Goal: Book appointment/travel/reservation

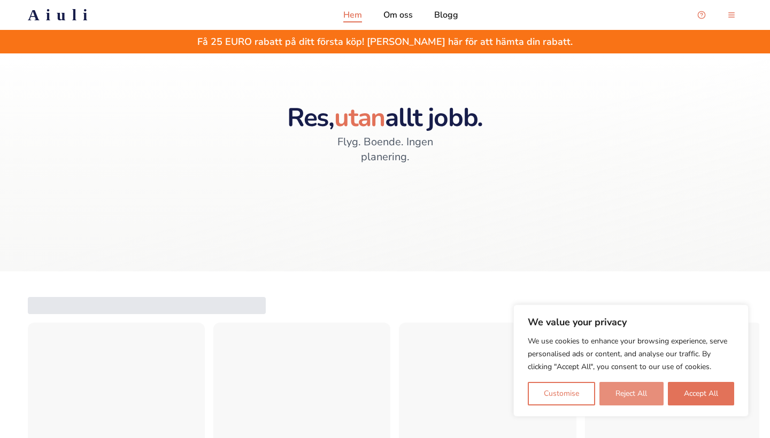
click at [630, 393] on button "Reject All" at bounding box center [631, 394] width 64 height 24
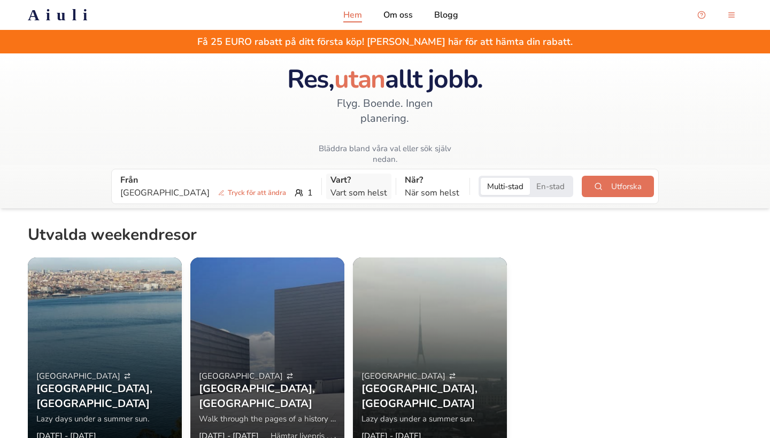
click at [330, 187] on p "Vart som helst" at bounding box center [358, 193] width 57 height 13
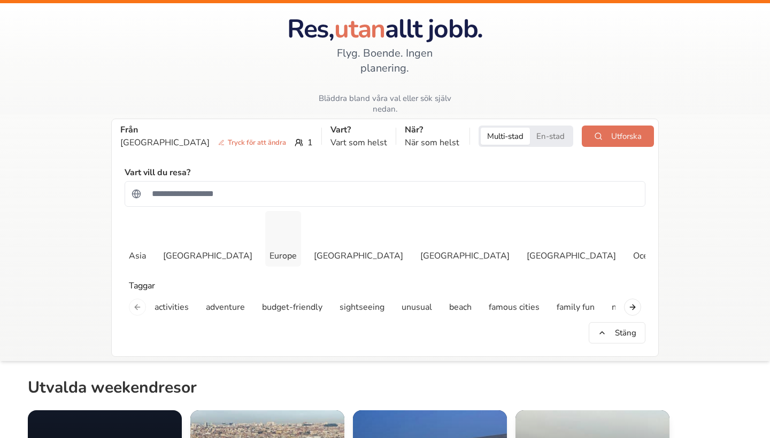
scroll to position [47, 0]
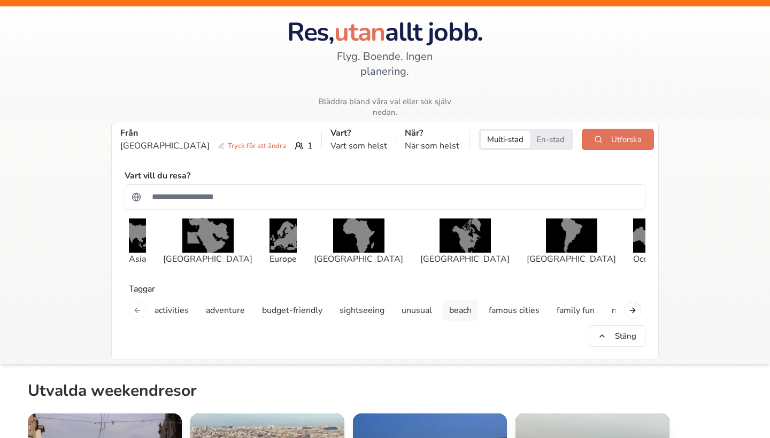
click at [466, 304] on p "beach" at bounding box center [460, 310] width 22 height 13
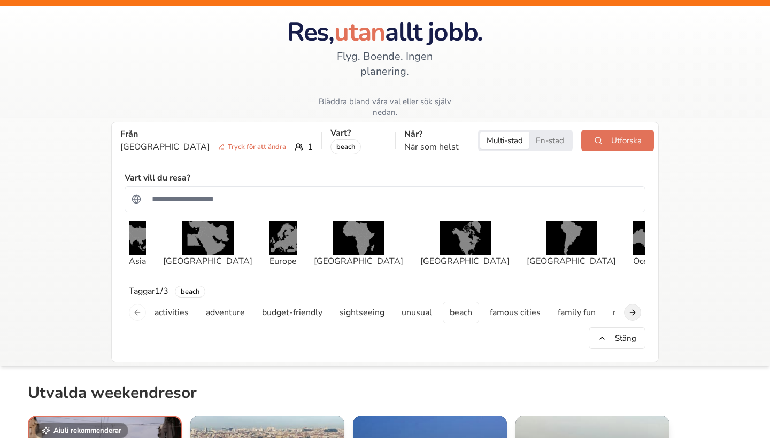
click at [631, 304] on button "Next slide" at bounding box center [632, 312] width 17 height 17
click at [361, 302] on button "romance" at bounding box center [345, 312] width 46 height 21
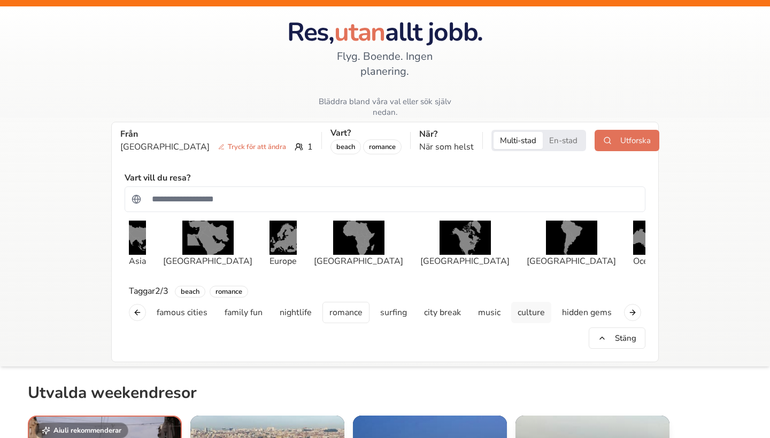
click at [533, 306] on p "culture" at bounding box center [530, 312] width 27 height 13
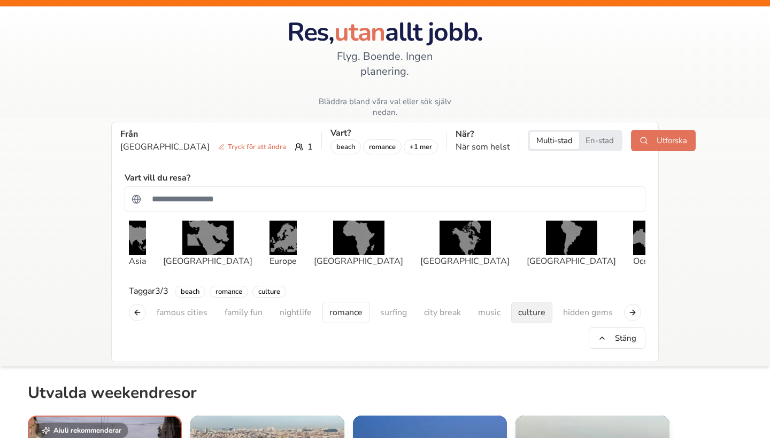
click at [533, 306] on p "culture" at bounding box center [531, 312] width 27 height 13
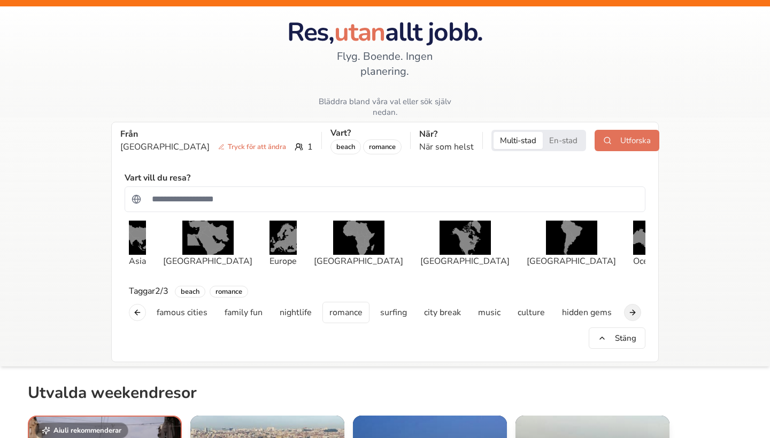
click at [629, 304] on button "Next slide" at bounding box center [632, 312] width 17 height 17
click at [420, 306] on p "hidden gems" at bounding box center [416, 312] width 50 height 13
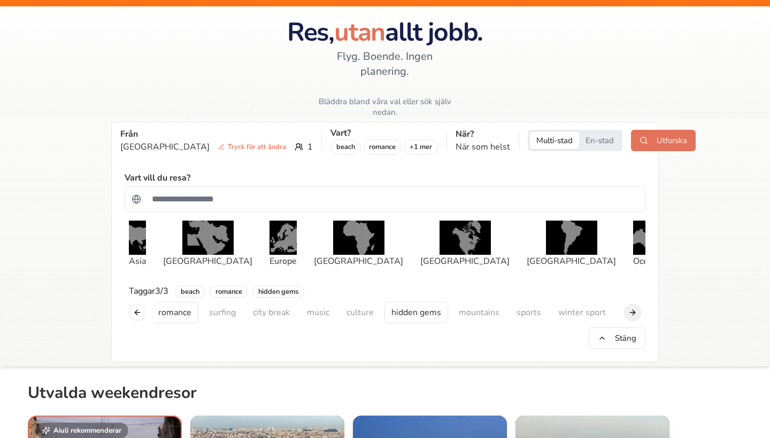
click at [629, 304] on button "Next slide" at bounding box center [632, 312] width 17 height 17
click at [629, 302] on div "activities adventure budget-friendly sightseeing unusual beach famous cities fa…" at bounding box center [385, 312] width 521 height 21
click at [142, 304] on button "Previous slide" at bounding box center [137, 312] width 17 height 17
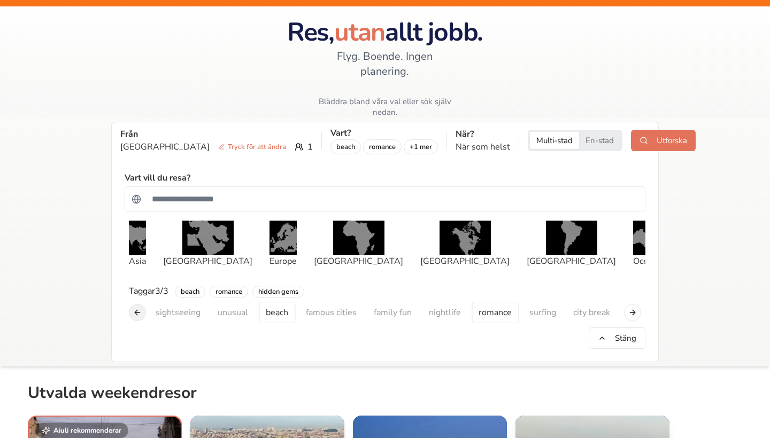
click at [141, 304] on button "Previous slide" at bounding box center [137, 312] width 17 height 17
click at [288, 228] on div "Europe" at bounding box center [282, 244] width 27 height 47
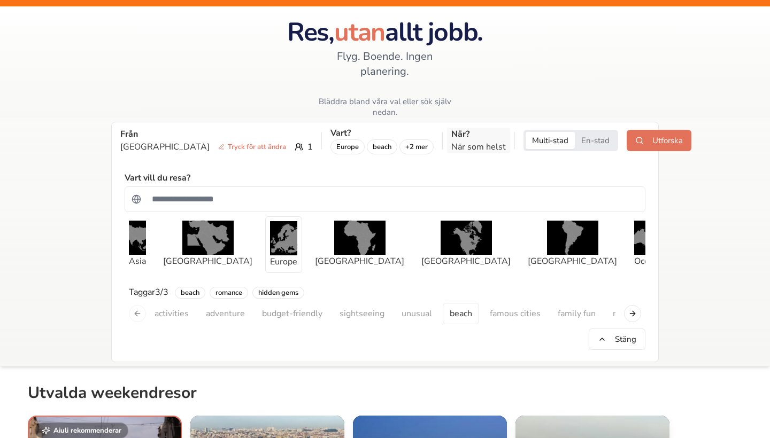
click at [451, 141] on p "När som helst" at bounding box center [478, 147] width 55 height 13
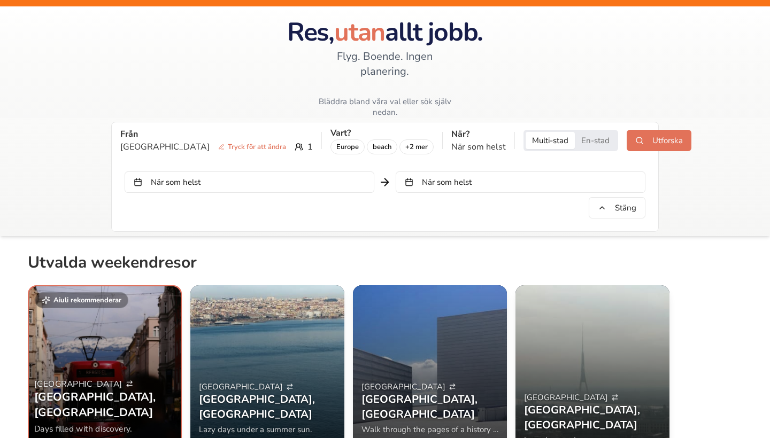
click at [368, 172] on button "När som helst" at bounding box center [250, 182] width 250 height 21
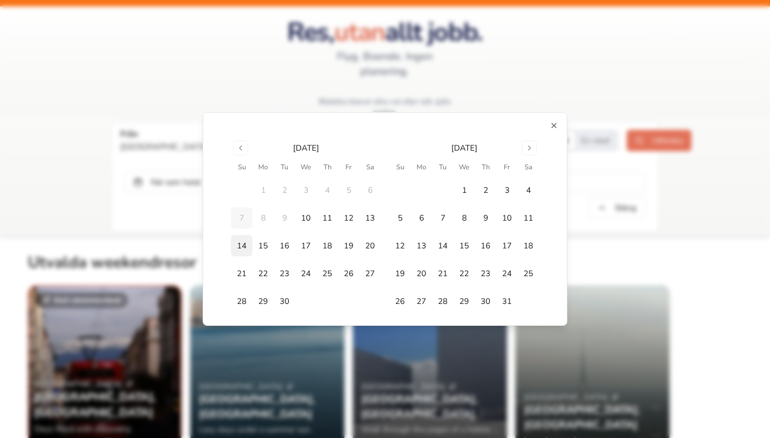
click at [249, 246] on button "14" at bounding box center [241, 245] width 21 height 21
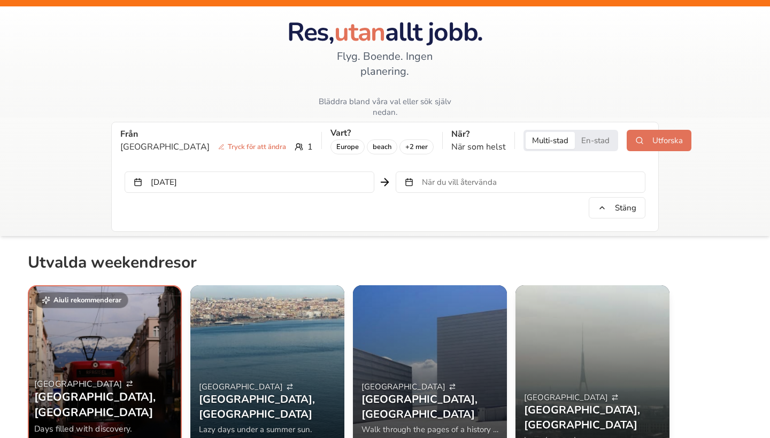
click at [417, 172] on button "När du vill återvända" at bounding box center [521, 182] width 250 height 21
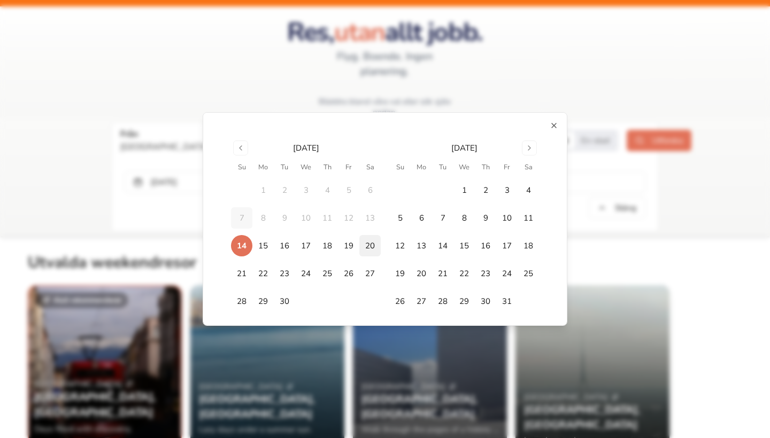
click at [369, 253] on button "20" at bounding box center [369, 245] width 21 height 21
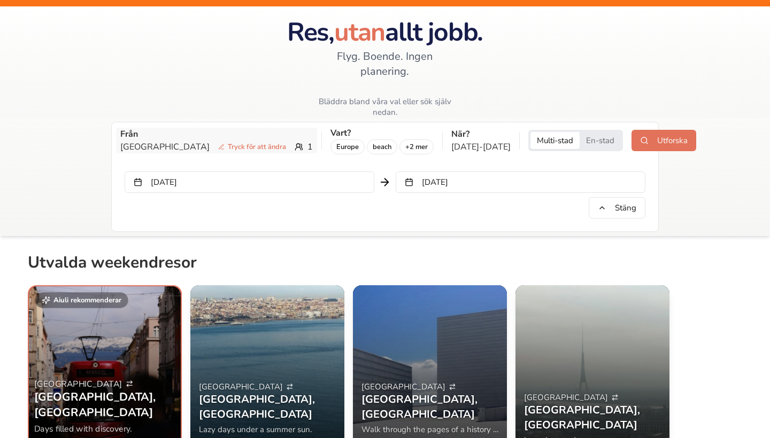
click at [294, 143] on icon at bounding box center [298, 147] width 9 height 9
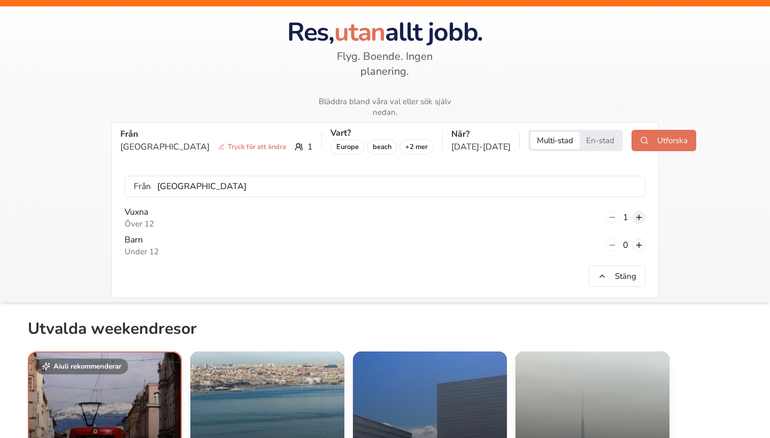
click at [634, 211] on button at bounding box center [638, 217] width 13 height 13
click at [631, 130] on button "Utforska" at bounding box center [663, 140] width 65 height 21
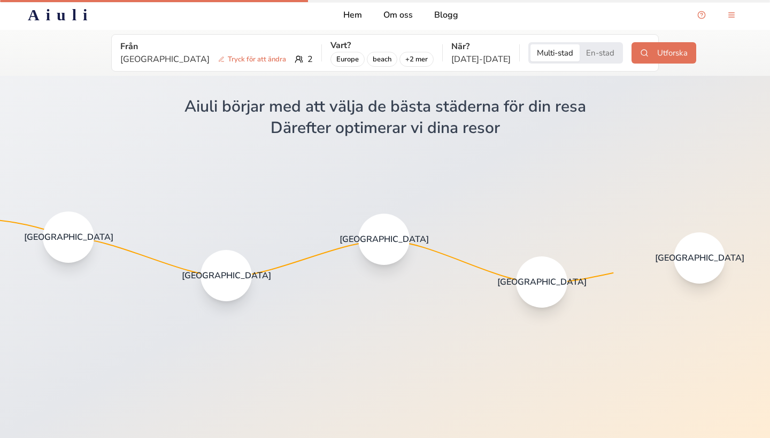
click at [73, 238] on span "[GEOGRAPHIC_DATA]" at bounding box center [68, 237] width 89 height 11
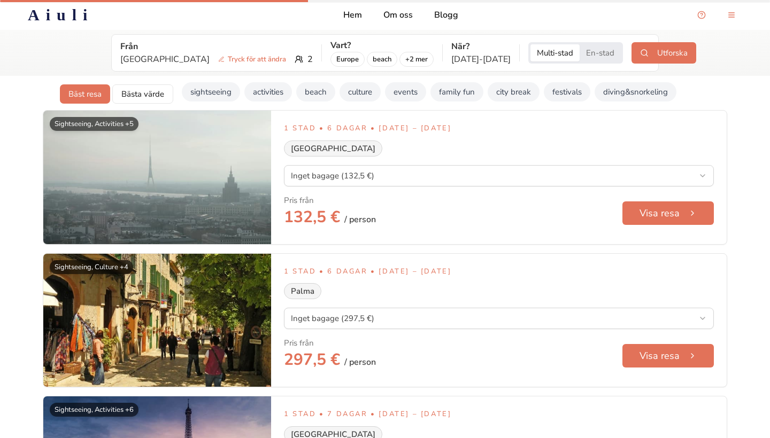
click at [77, 236] on img at bounding box center [157, 178] width 228 height 134
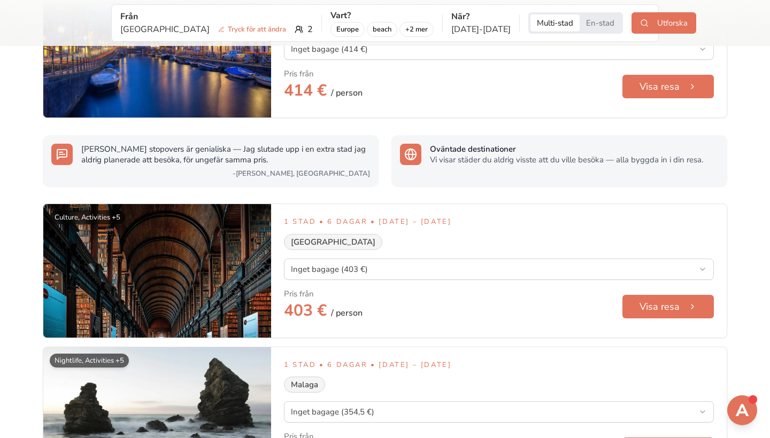
scroll to position [552, 0]
